Goal: Navigation & Orientation: Find specific page/section

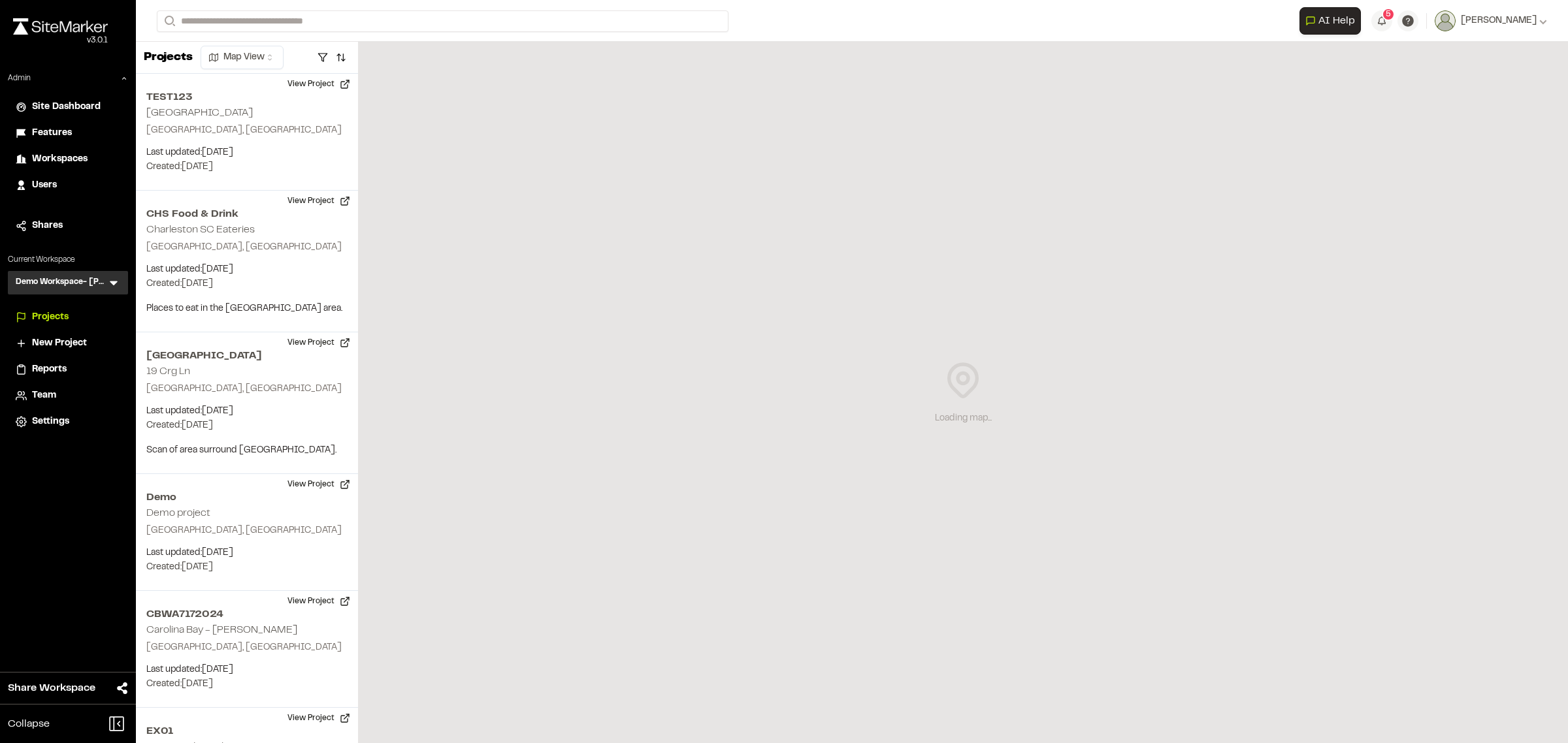
click at [115, 281] on icon at bounding box center [114, 283] width 13 height 13
click at [110, 281] on icon at bounding box center [114, 283] width 13 height 13
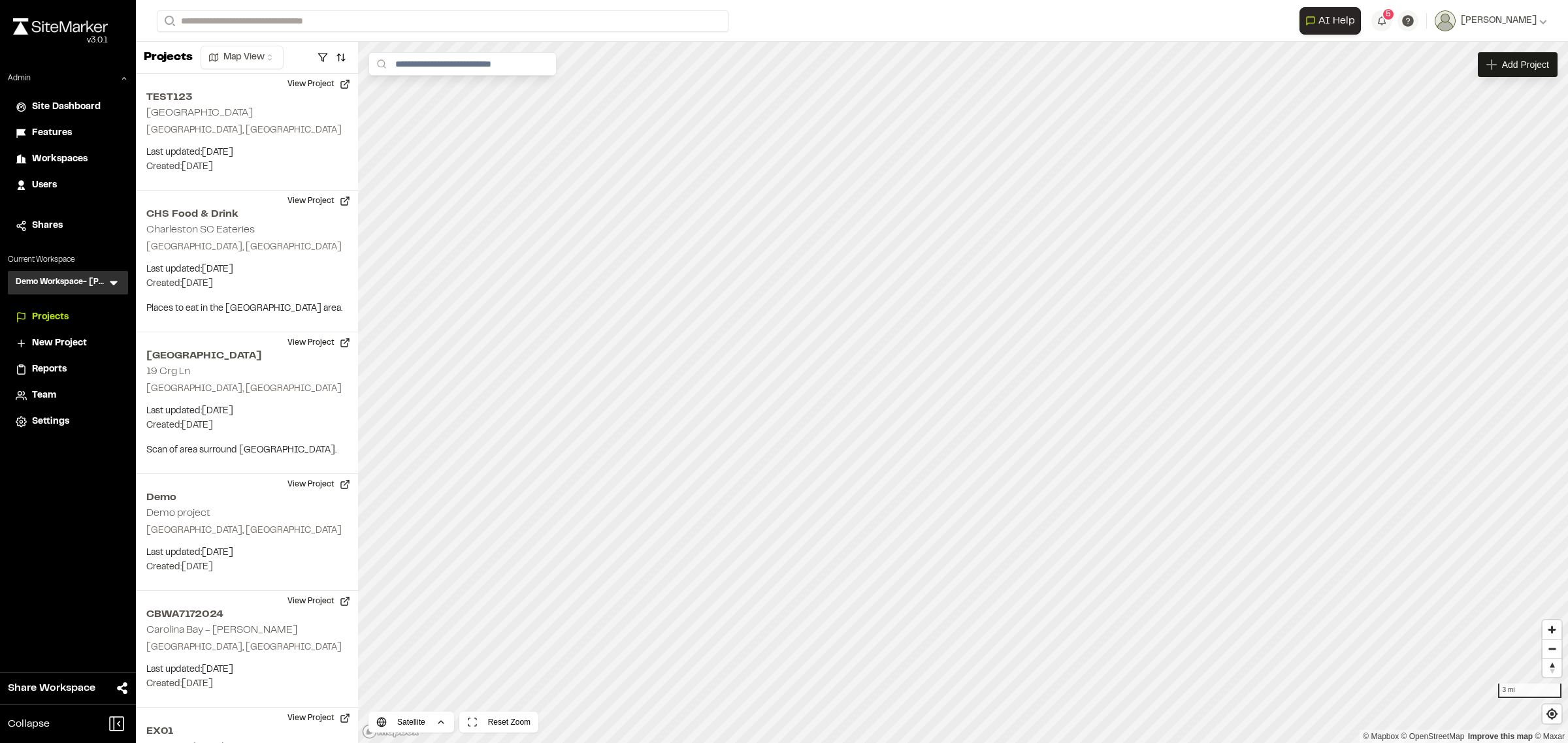
click at [88, 301] on div "Admin Site Dashboard Features Workspaces Users Shares Current Workspace Demo Wo…" at bounding box center [68, 252] width 136 height 361
click at [121, 285] on div "Demo Workspace- [PERSON_NAME] Menu Enr.2640 0 Projects [PERSON_NAME] 1 Projects…" at bounding box center [68, 282] width 120 height 23
click at [112, 284] on icon at bounding box center [114, 284] width 8 height 5
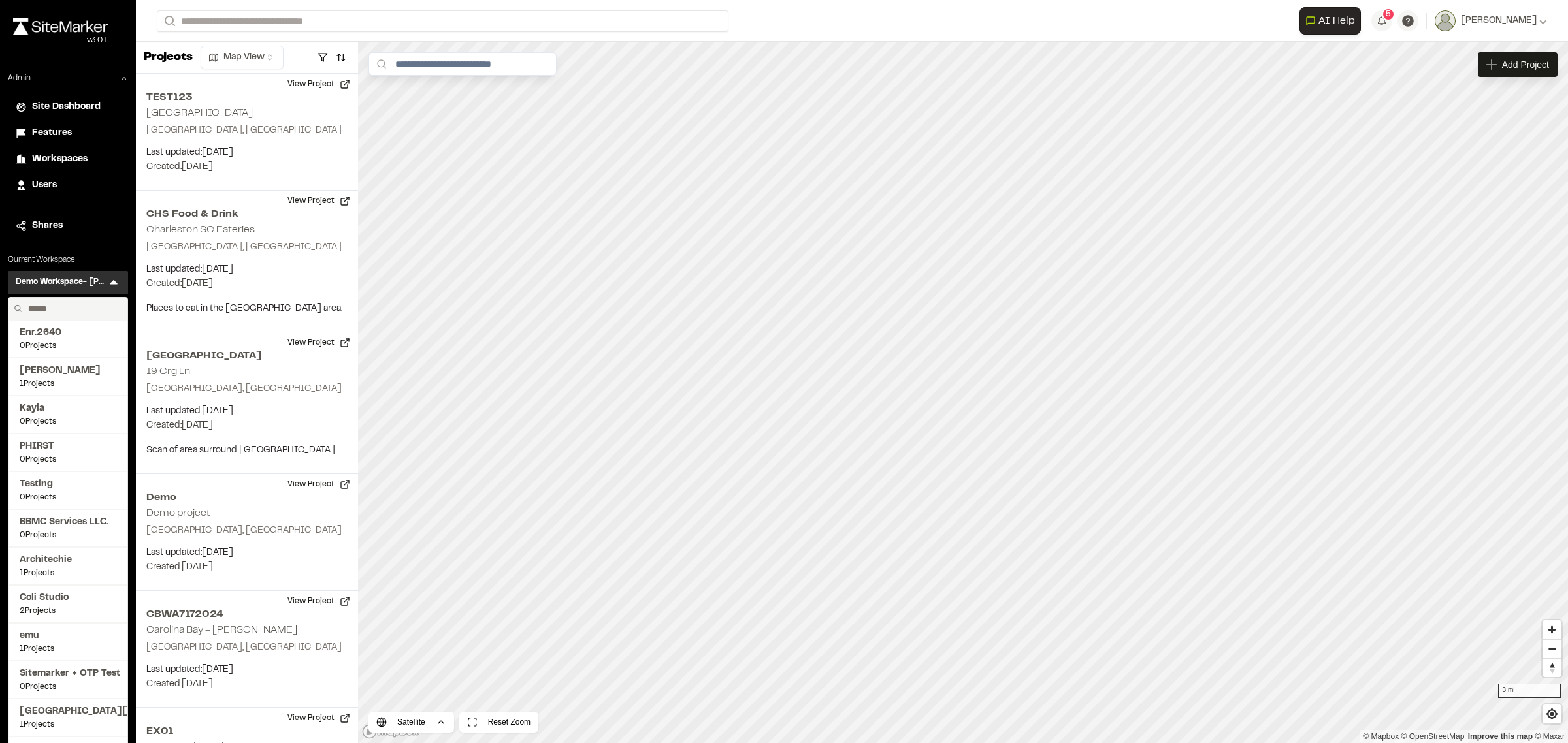
click at [90, 305] on input "text" at bounding box center [73, 309] width 99 height 22
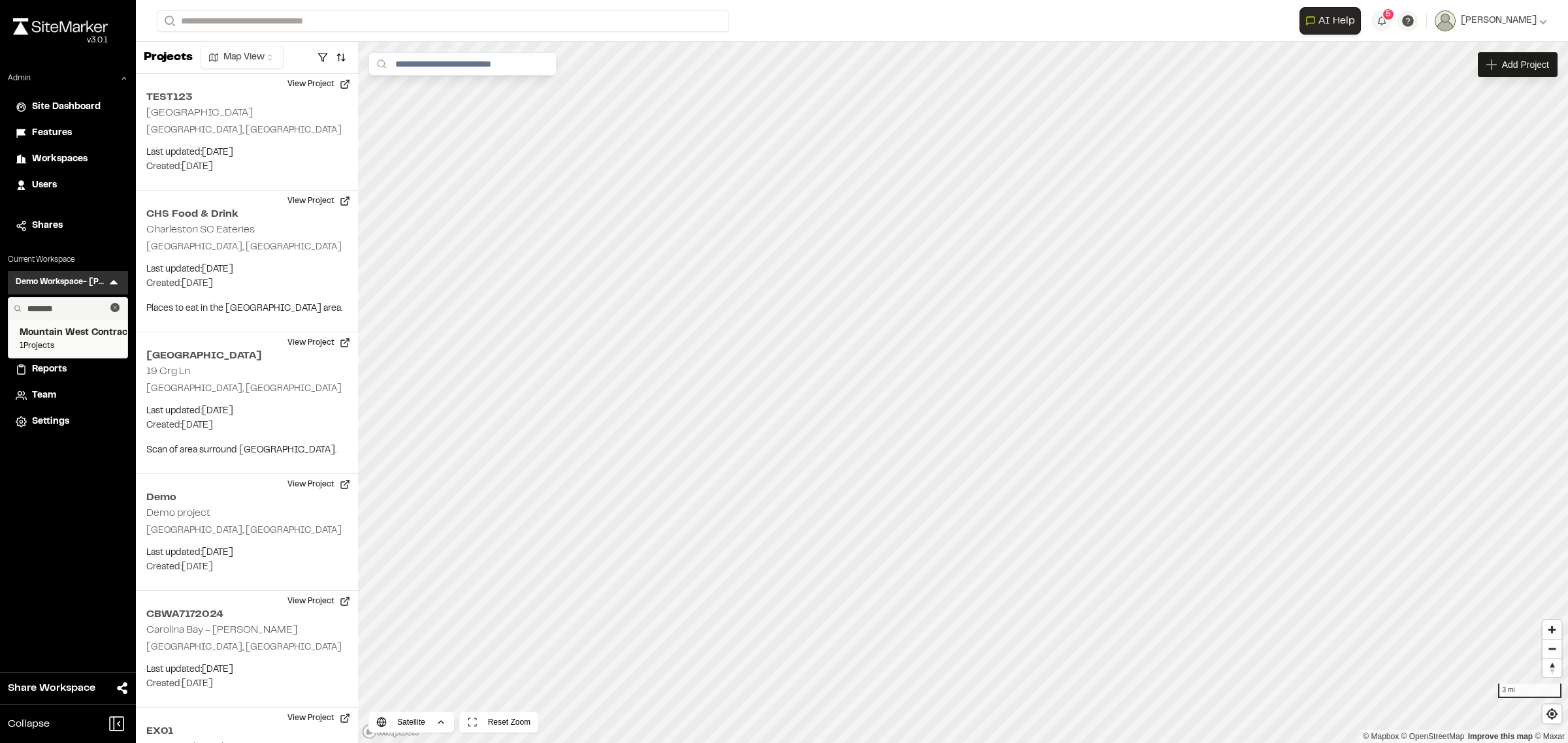
type input "********"
click at [89, 341] on span "1 Projects" at bounding box center [67, 346] width 97 height 12
